Goal: Task Accomplishment & Management: Use online tool/utility

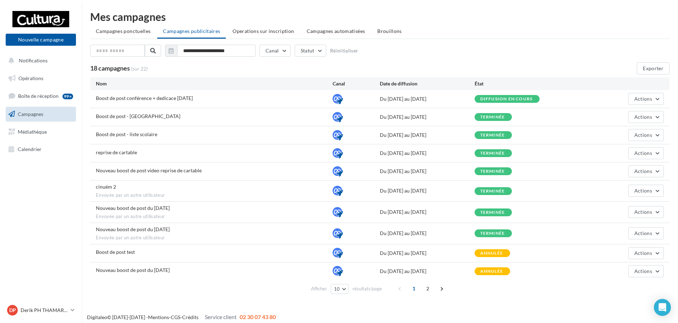
click at [40, 114] on span "Campagnes" at bounding box center [31, 114] width 26 height 6
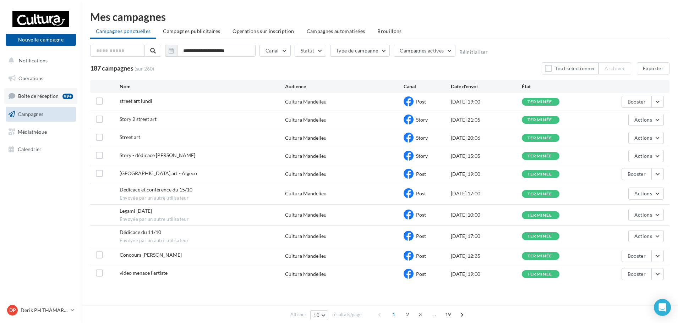
click at [34, 93] on link "Boîte de réception 99+" at bounding box center [40, 95] width 73 height 15
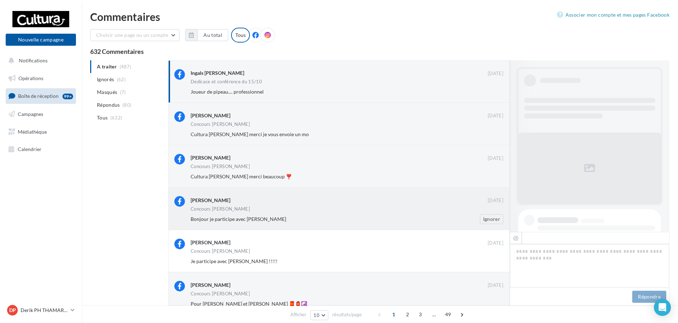
scroll to position [181, 0]
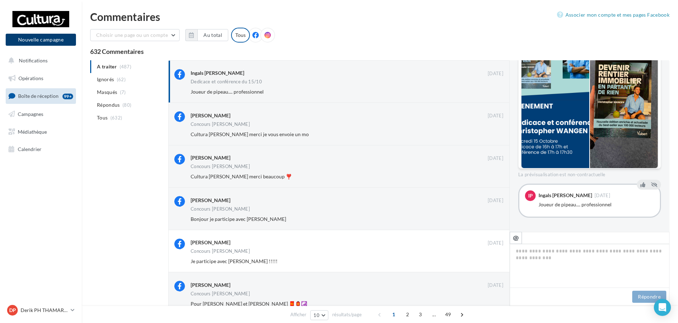
click at [51, 41] on button "Nouvelle campagne" at bounding box center [41, 40] width 70 height 12
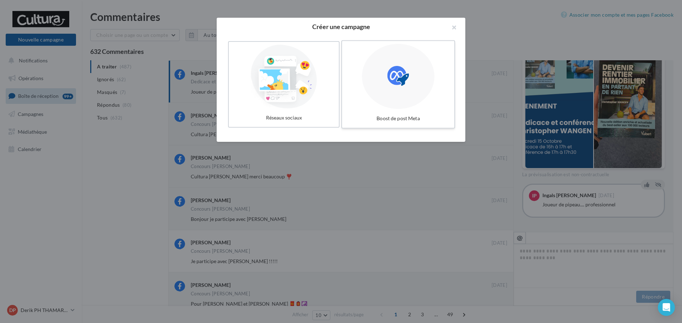
click at [404, 89] on div at bounding box center [398, 76] width 72 height 65
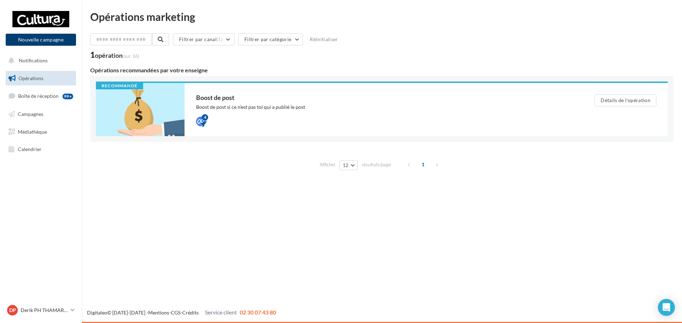
click at [45, 44] on button "Nouvelle campagne" at bounding box center [41, 40] width 70 height 12
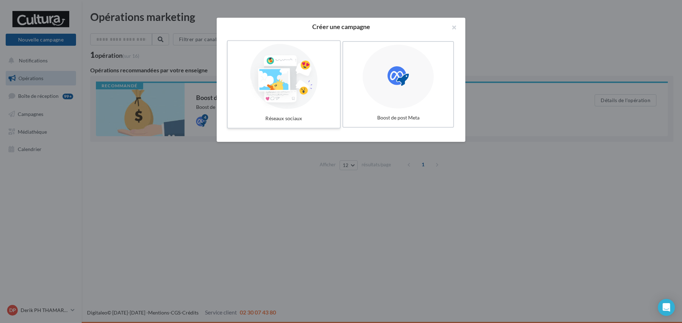
click at [300, 77] on div at bounding box center [283, 76] width 107 height 65
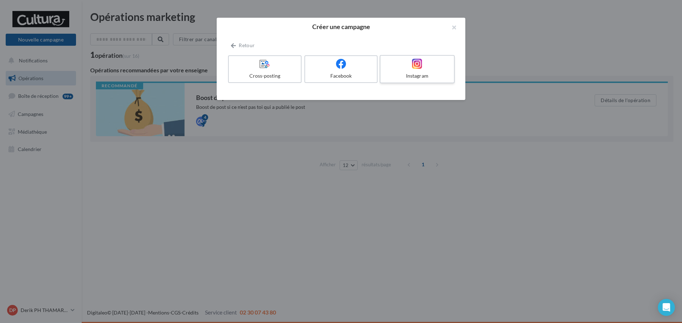
click at [410, 77] on div "Instagram" at bounding box center [416, 75] width 67 height 7
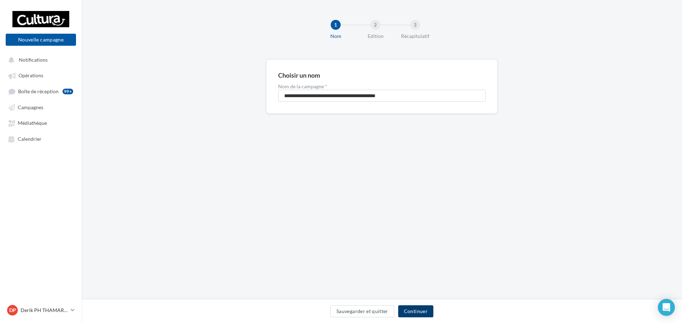
click at [420, 315] on button "Continuer" at bounding box center [415, 312] width 35 height 12
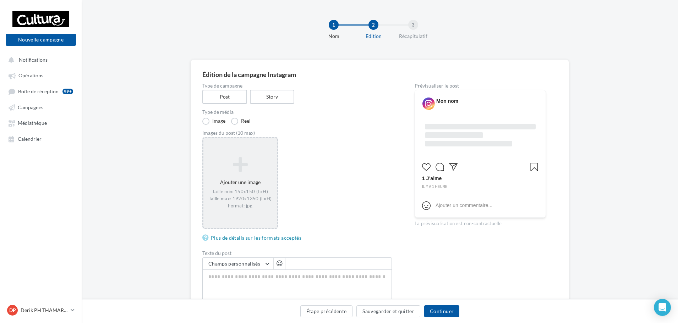
click at [258, 177] on div "Ajouter une image Taille min: 150x150 (LxH) Taille max: 1920x1350 (LxH) Format:…" at bounding box center [239, 183] width 73 height 60
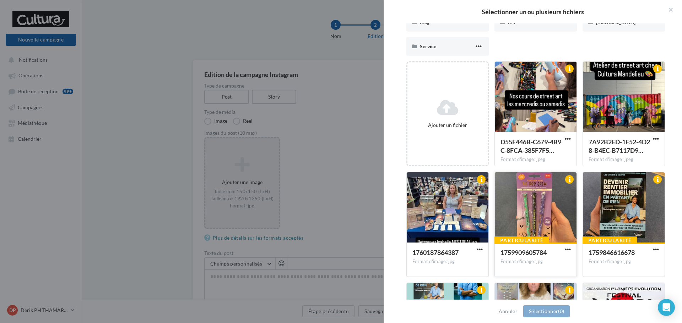
scroll to position [47, 0]
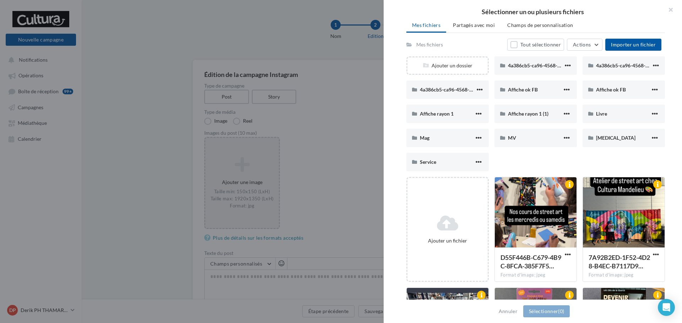
click at [352, 93] on div at bounding box center [341, 161] width 682 height 323
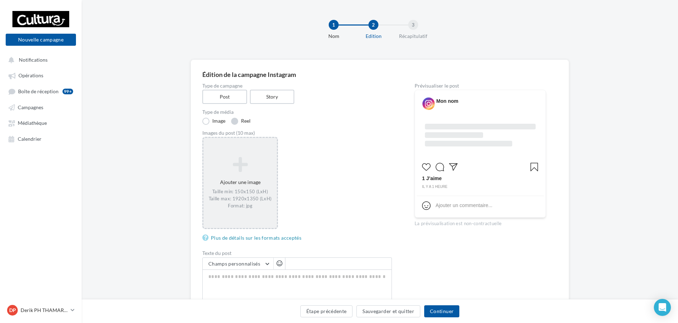
click at [242, 121] on label "Reel" at bounding box center [241, 121] width 20 height 7
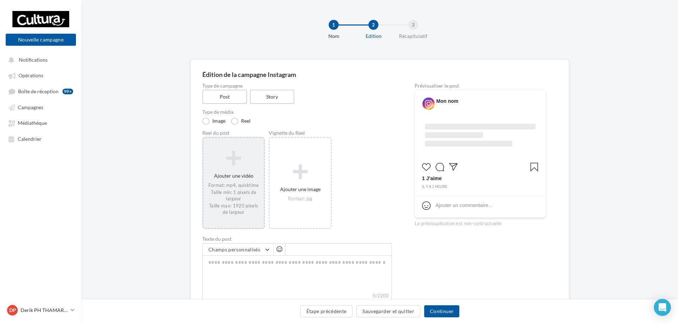
click at [245, 186] on div "Format: mp4, quicktime Taille min: 1 pixels de largeur Taille max: 1920 pixels …" at bounding box center [233, 198] width 55 height 33
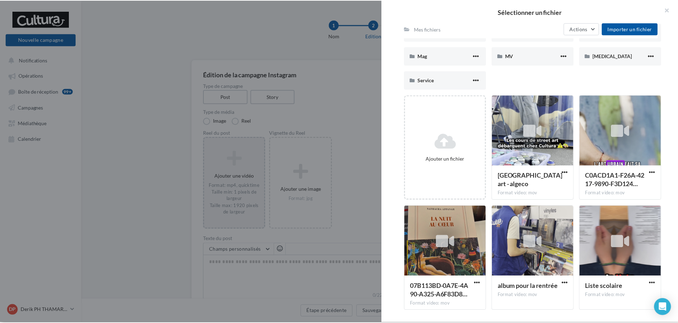
scroll to position [131, 0]
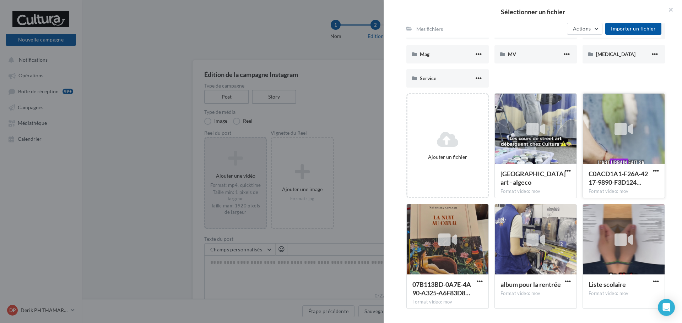
click at [619, 142] on div at bounding box center [624, 129] width 82 height 71
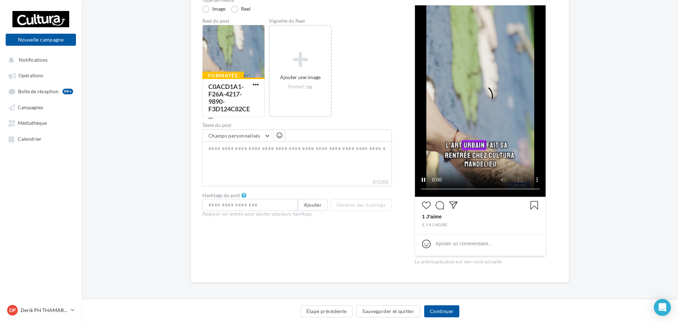
scroll to position [114, 0]
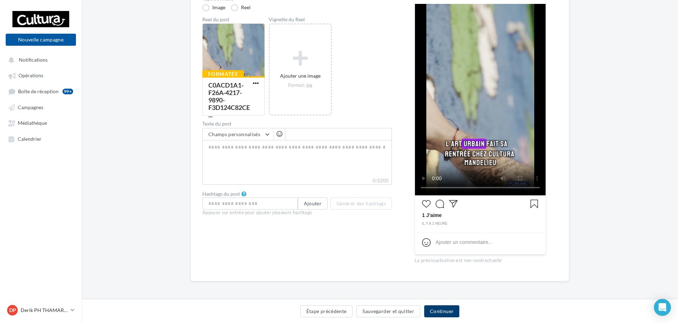
click at [444, 308] on button "Continuer" at bounding box center [441, 312] width 35 height 12
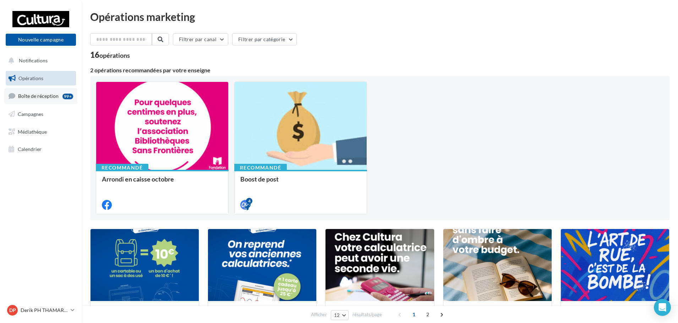
click at [49, 97] on span "Boîte de réception" at bounding box center [38, 96] width 40 height 6
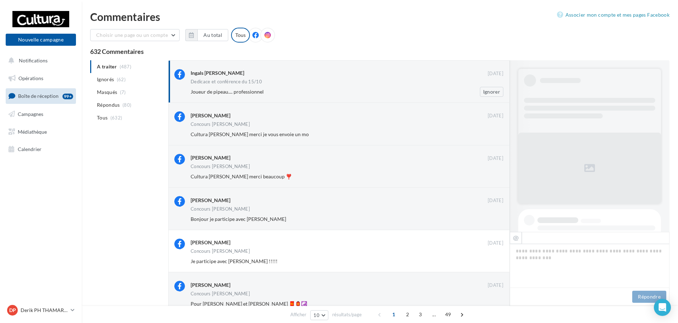
click at [239, 91] on span "Joueur de pipeau.... professionnel" at bounding box center [227, 92] width 73 height 6
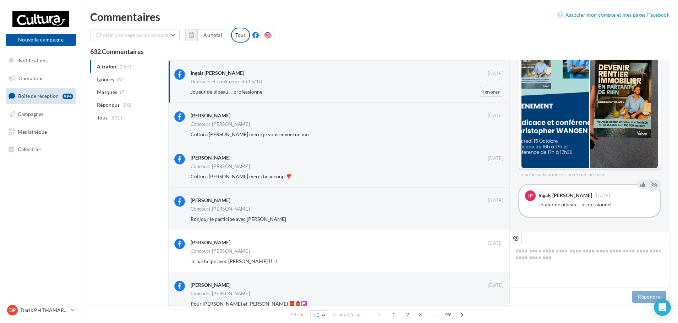
click at [276, 86] on div "Ingals Patrick Ingals 13 oct. Dedicace et conférence du 15/10 Joueur de pipeau.…" at bounding box center [347, 83] width 313 height 28
click at [564, 194] on div "Ingals Patrick Ingals" at bounding box center [566, 195] width 54 height 5
click at [529, 198] on span "IP" at bounding box center [530, 195] width 5 height 7
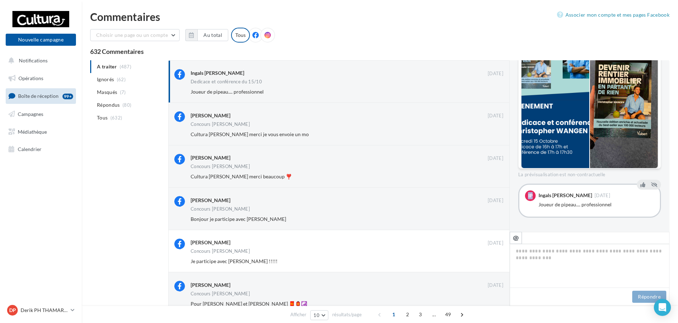
click at [529, 198] on span "IP" at bounding box center [530, 195] width 5 height 7
click at [541, 202] on div "Joueur de pipeau.... professionnel" at bounding box center [597, 204] width 116 height 7
drag, startPoint x: 549, startPoint y: 196, endPoint x: 522, endPoint y: 184, distance: 30.2
click at [531, 185] on div "IP Ingals Patrick Ingals 13 oct. Joueur de pipeau.... professionnel" at bounding box center [589, 201] width 143 height 34
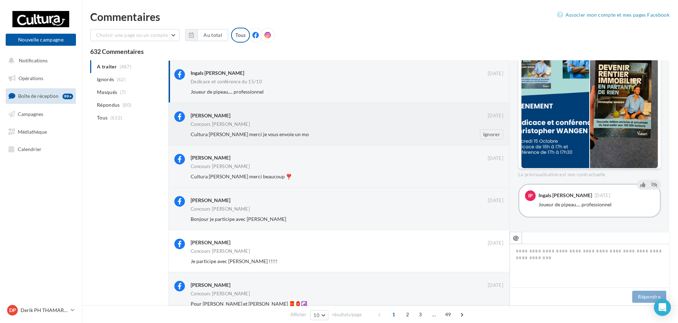
click at [297, 124] on div "Concours Manda Mania" at bounding box center [347, 125] width 313 height 6
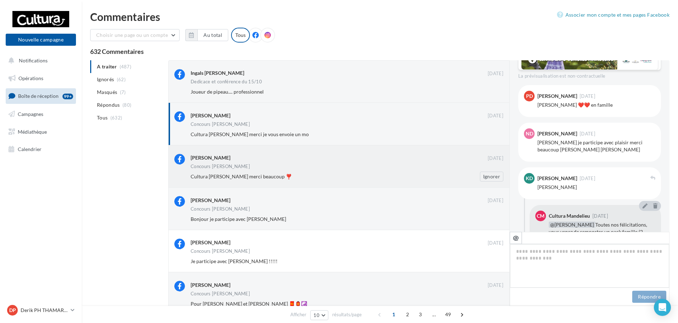
scroll to position [443, 0]
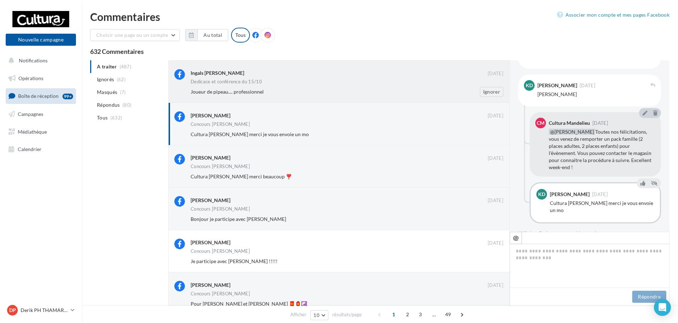
click at [294, 80] on div "Dedicace et conférence du 15/10" at bounding box center [347, 83] width 313 height 6
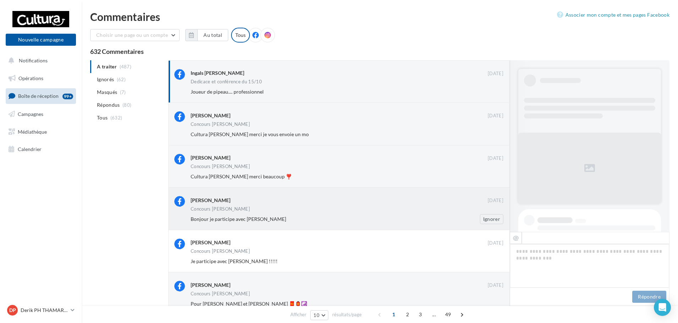
scroll to position [181, 0]
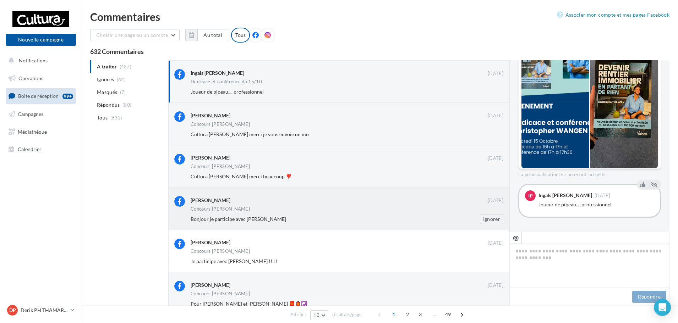
click at [316, 204] on div "Cyn Da" at bounding box center [339, 200] width 297 height 9
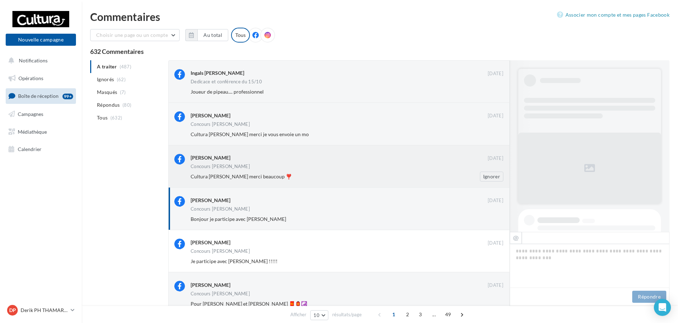
click at [307, 169] on div "Concours [PERSON_NAME]" at bounding box center [347, 167] width 313 height 6
click at [299, 115] on div "Kelly Dange" at bounding box center [339, 114] width 297 height 7
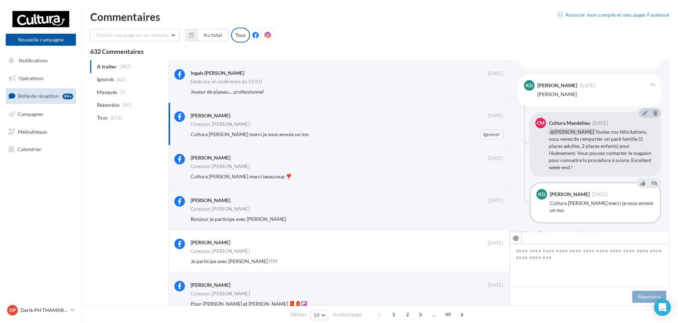
click at [239, 138] on div "Cultura Mandelieu merci je vous envoie un mo Ignorer" at bounding box center [350, 135] width 318 height 10
click at [296, 131] on div "Cultura Mandelieu merci je vous envoie un mo" at bounding box center [324, 134] width 267 height 7
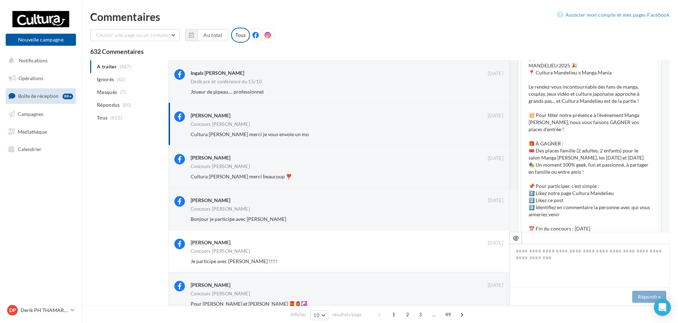
scroll to position [17, 0]
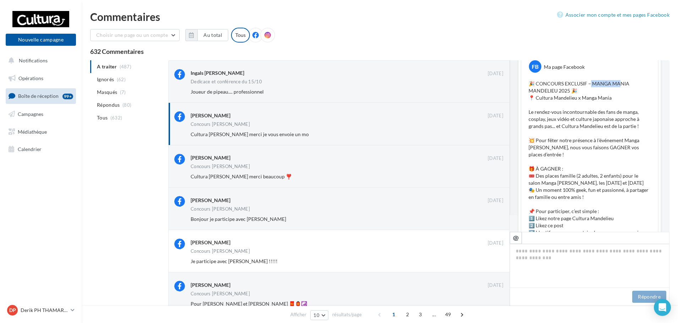
drag, startPoint x: 589, startPoint y: 81, endPoint x: 619, endPoint y: 81, distance: 29.5
click at [619, 81] on p "🎉 CONCOURS EXCLUSIF – MANGA MANIA MANDELIEU 2025 🎉 📍 Cultura Mandelieu x Manga …" at bounding box center [590, 186] width 122 height 213
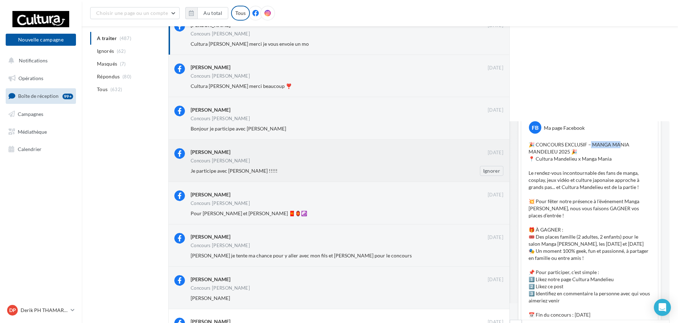
scroll to position [0, 0]
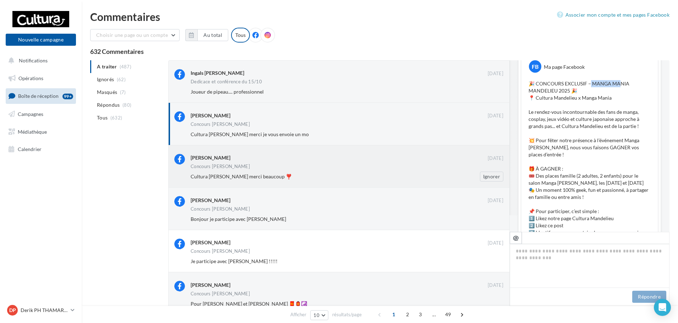
click at [210, 164] on div "Concours [PERSON_NAME]" at bounding box center [220, 166] width 59 height 5
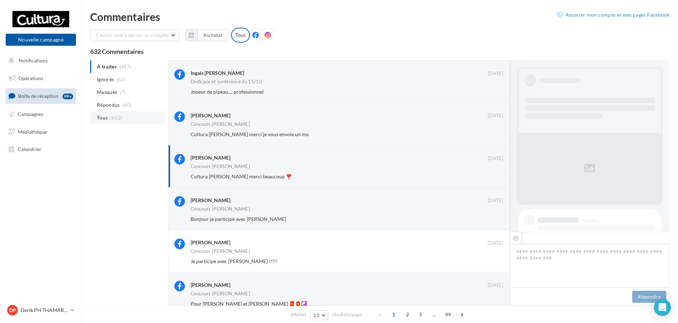
scroll to position [436, 0]
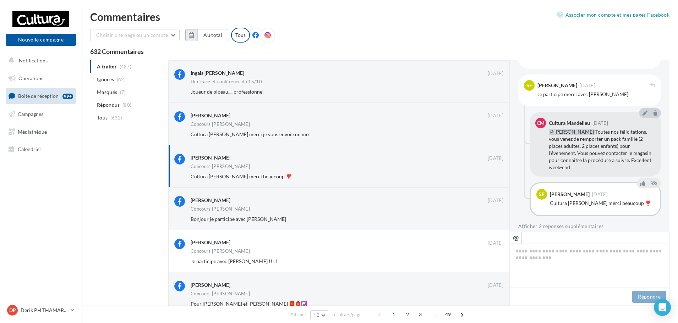
click at [192, 36] on button "button" at bounding box center [191, 35] width 12 height 12
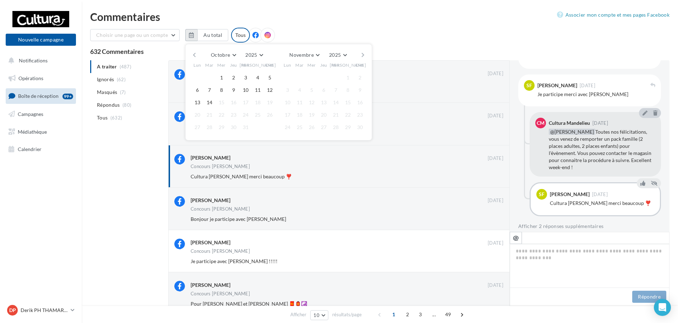
click at [192, 36] on button "button" at bounding box center [191, 35] width 12 height 12
click at [175, 35] on button "Choisir une page ou un compte" at bounding box center [134, 35] width 89 height 12
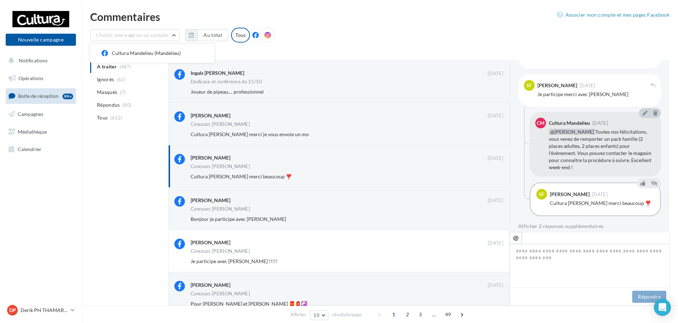
click at [194, 12] on div "Commentaires" at bounding box center [379, 16] width 579 height 11
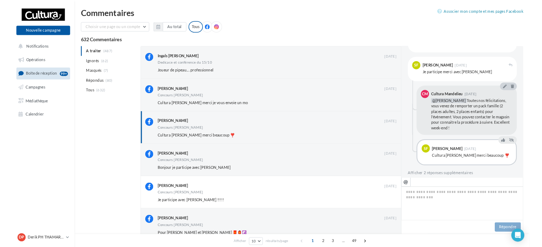
scroll to position [435, 0]
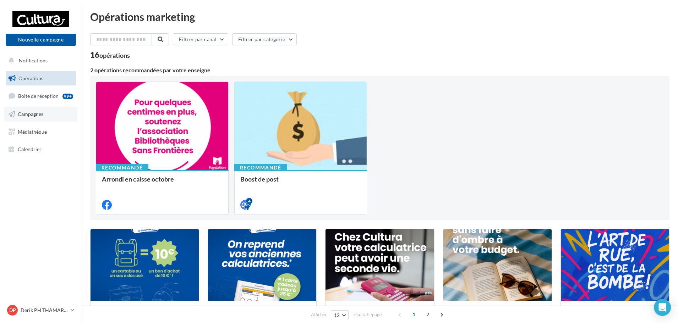
click at [45, 121] on link "Campagnes" at bounding box center [40, 114] width 73 height 15
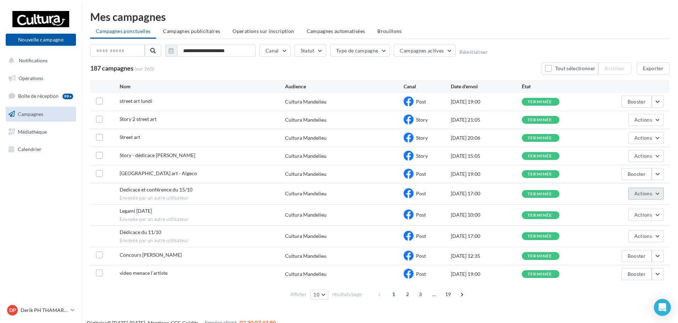
click at [654, 191] on button "Actions" at bounding box center [646, 194] width 36 height 12
click at [606, 209] on button "Voir les résultats" at bounding box center [628, 210] width 71 height 18
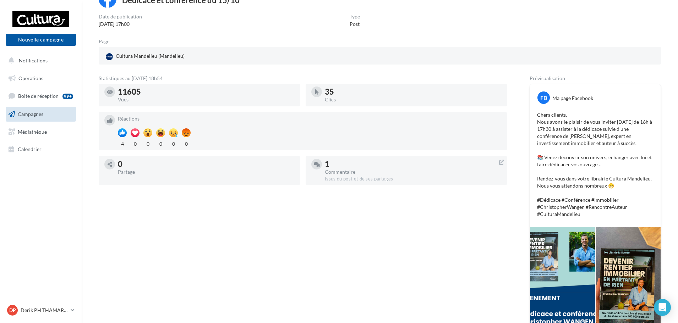
scroll to position [145, 0]
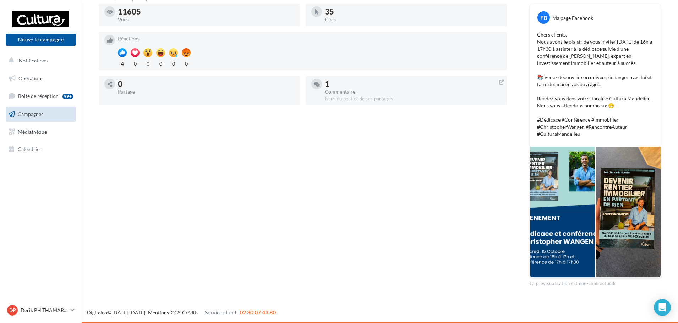
click at [570, 196] on div at bounding box center [562, 212] width 65 height 131
click at [547, 198] on div at bounding box center [562, 212] width 65 height 131
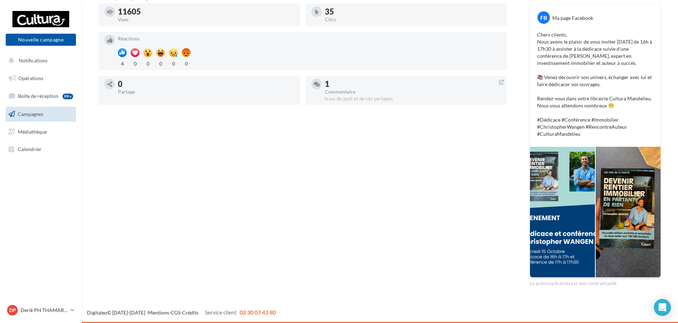
click at [547, 198] on div at bounding box center [562, 212] width 65 height 131
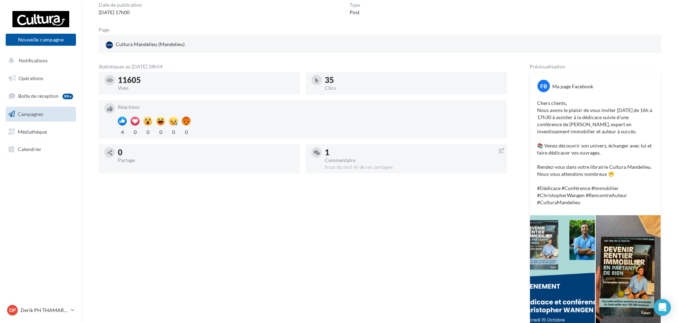
scroll to position [38, 0]
